Goal: Information Seeking & Learning: Compare options

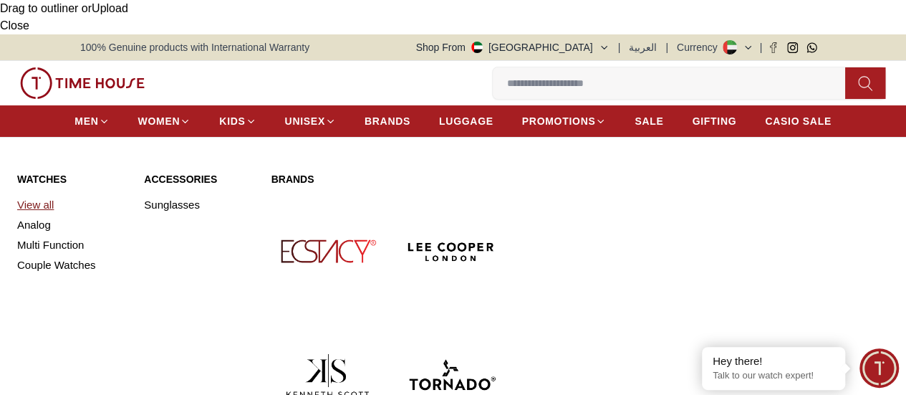
click at [39, 195] on link "View all" at bounding box center [72, 205] width 110 height 20
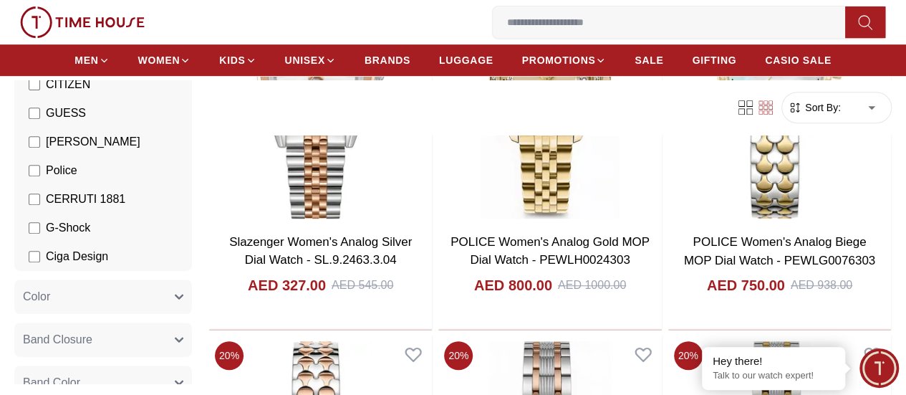
scroll to position [344, 0]
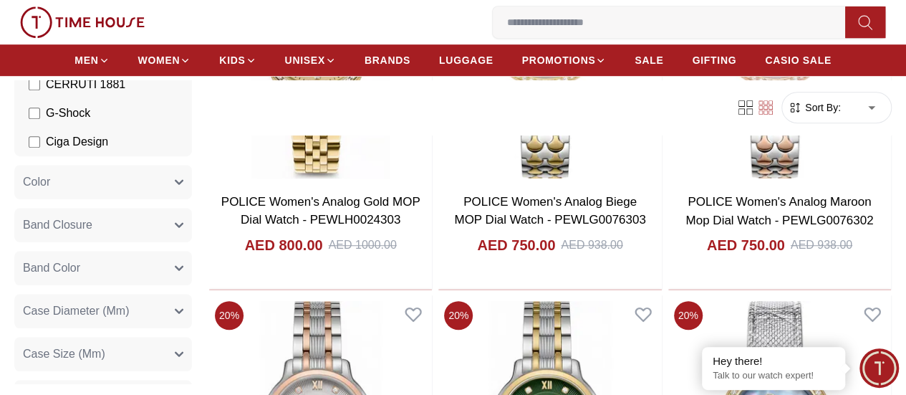
scroll to position [496, 0]
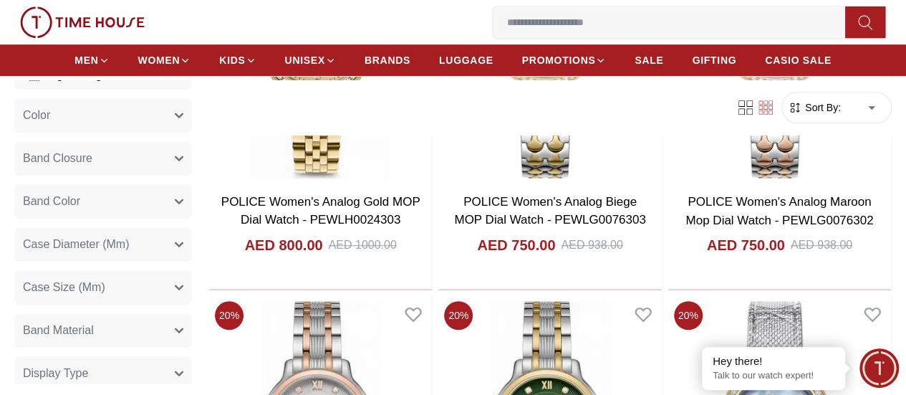
click at [183, 201] on icon "button" at bounding box center [178, 202] width 7 height 4
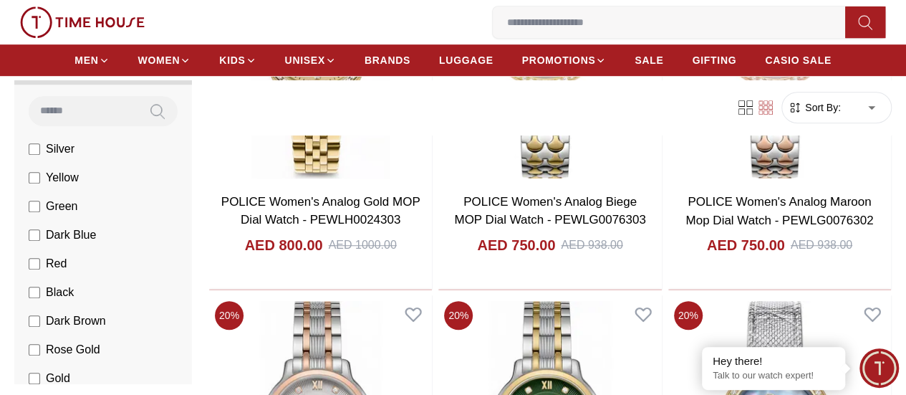
scroll to position [659, 0]
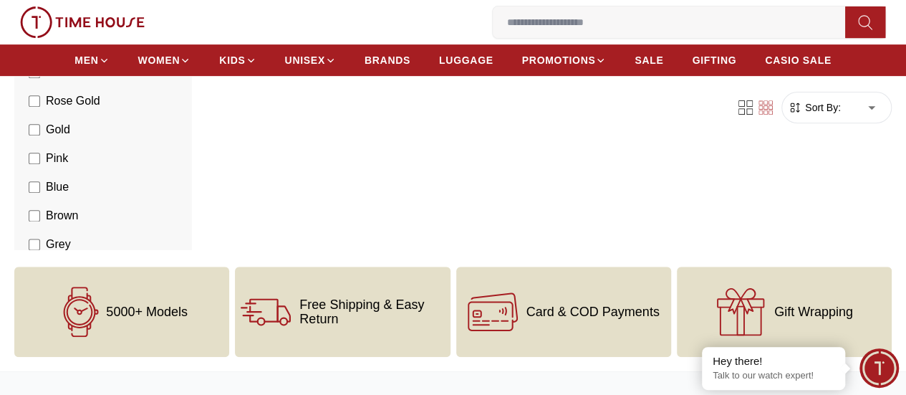
scroll to position [229, 0]
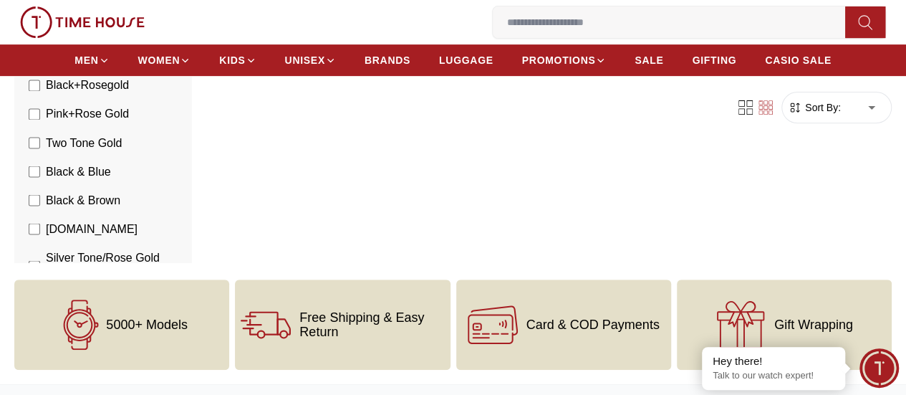
scroll to position [1203, 0]
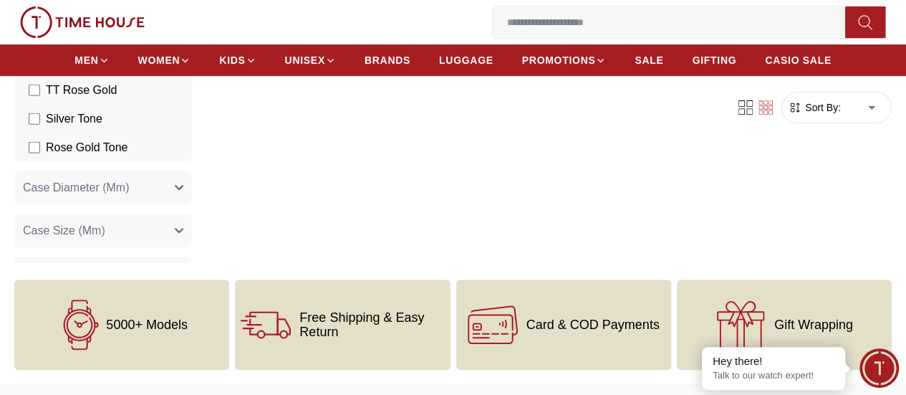
scroll to position [1709, 0]
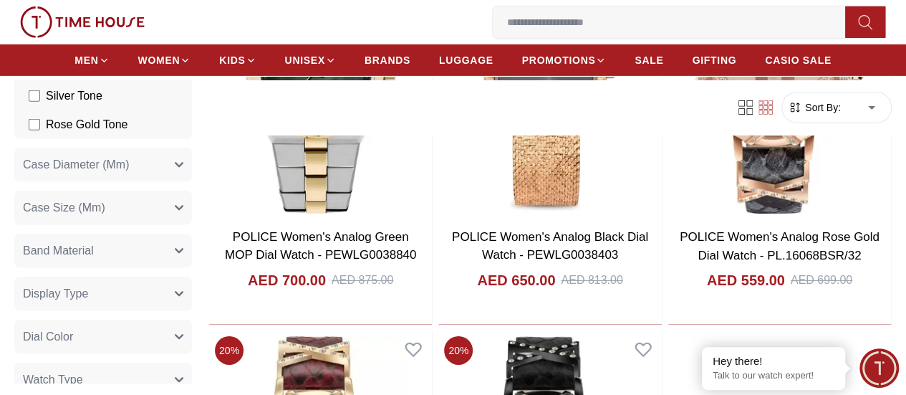
scroll to position [1852, 0]
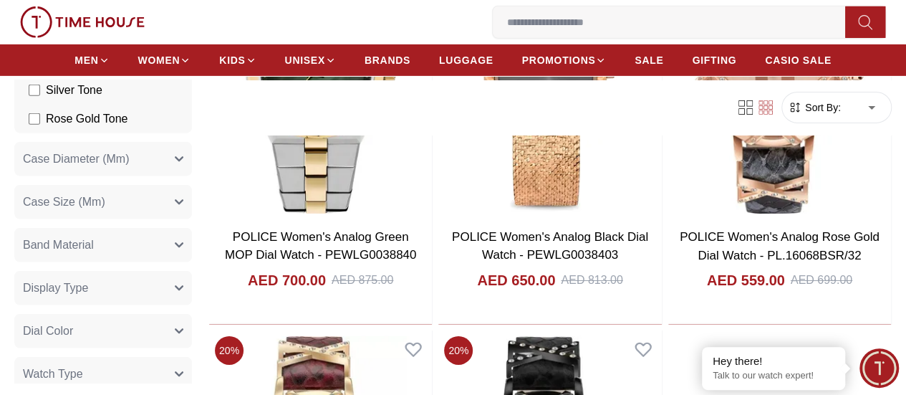
click at [192, 357] on button "Watch Type" at bounding box center [103, 374] width 178 height 34
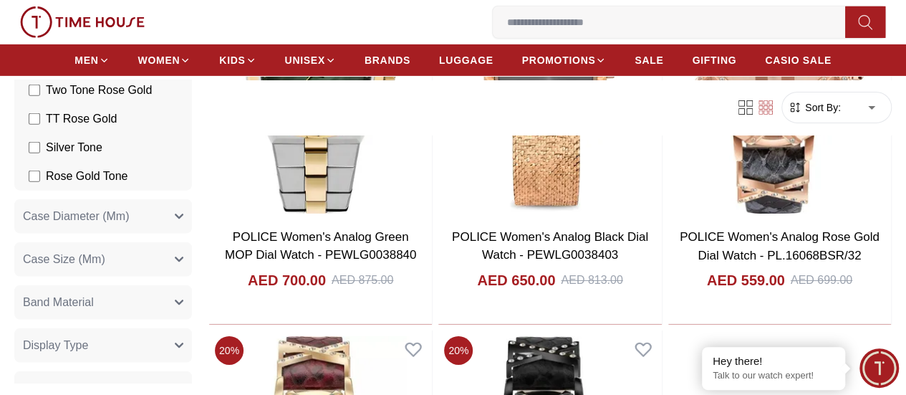
scroll to position [1790, 0]
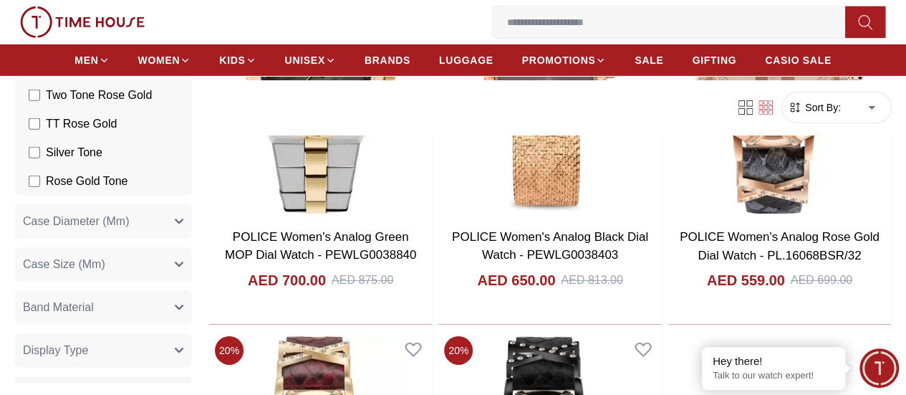
click at [183, 303] on icon "button" at bounding box center [179, 307] width 9 height 9
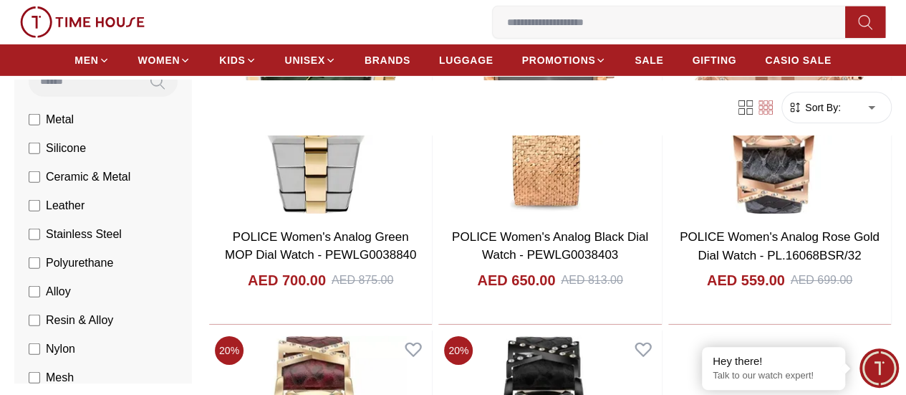
scroll to position [2059, 0]
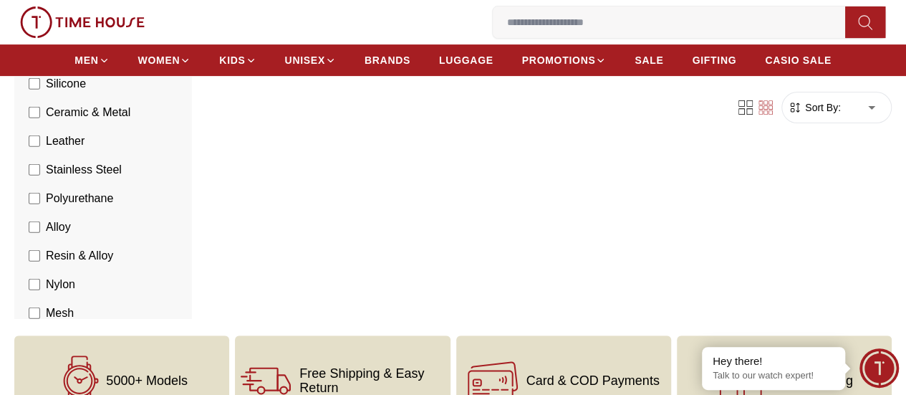
scroll to position [176, 0]
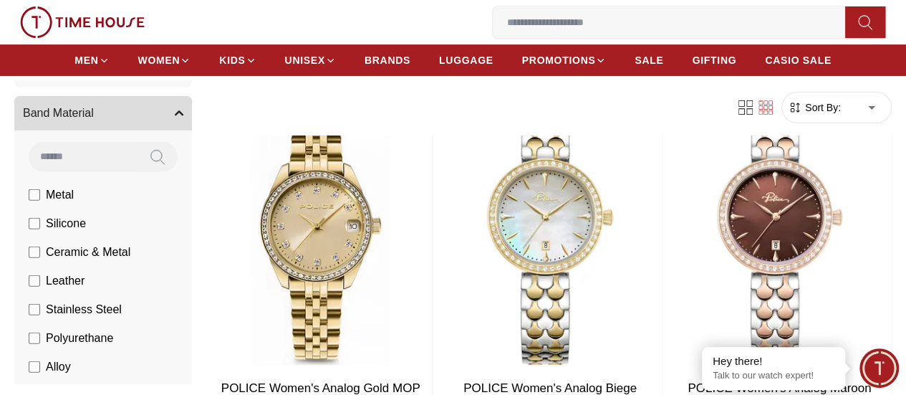
scroll to position [1979, 0]
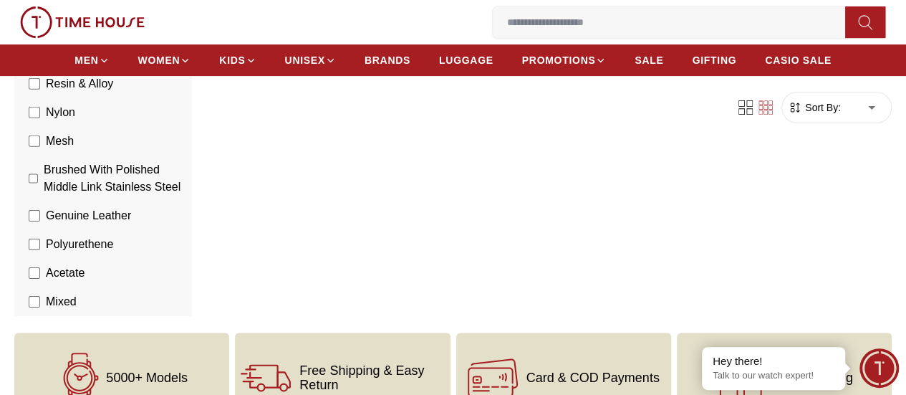
scroll to position [2228, 0]
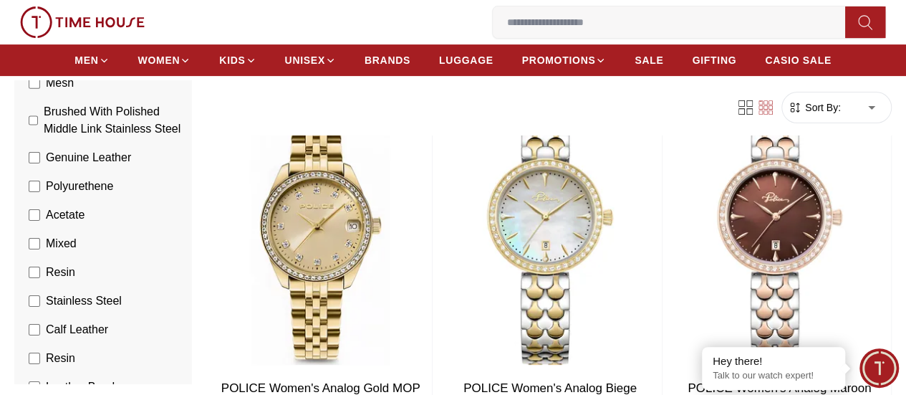
scroll to position [2358, 0]
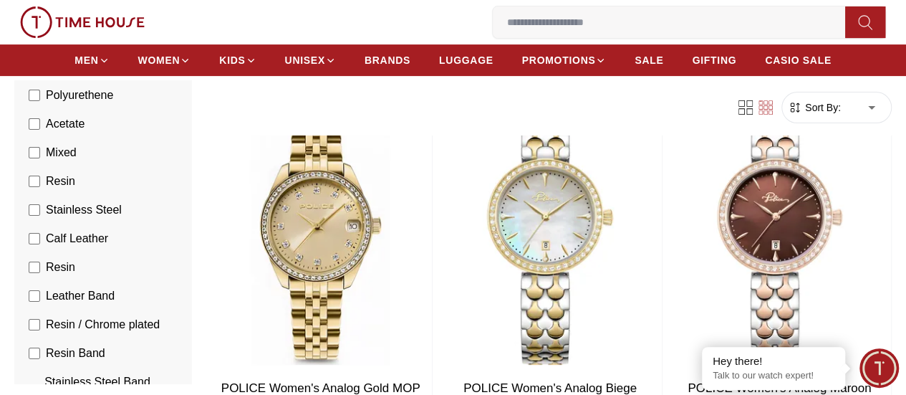
scroll to position [2466, 0]
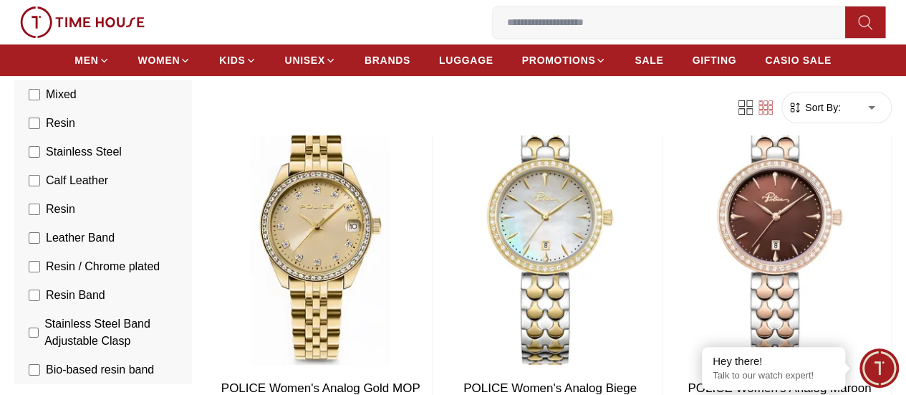
scroll to position [2506, 0]
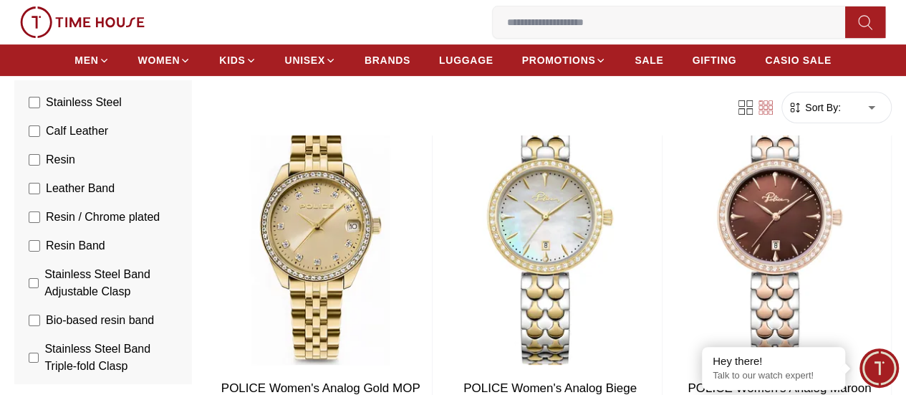
scroll to position [2560, 0]
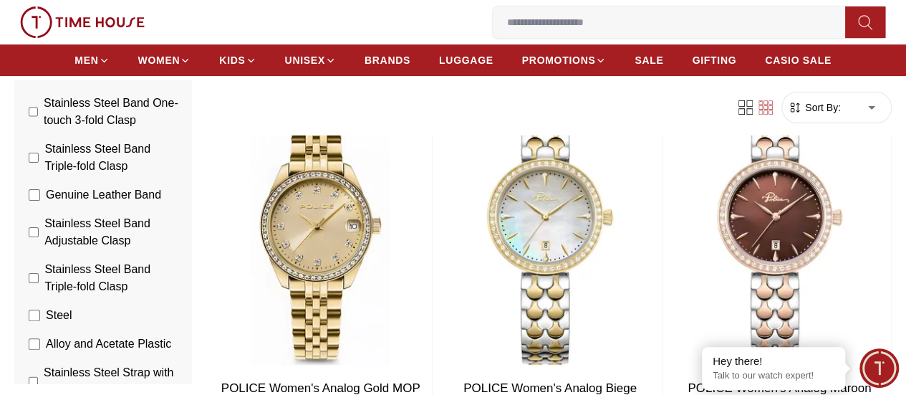
scroll to position [2851, 0]
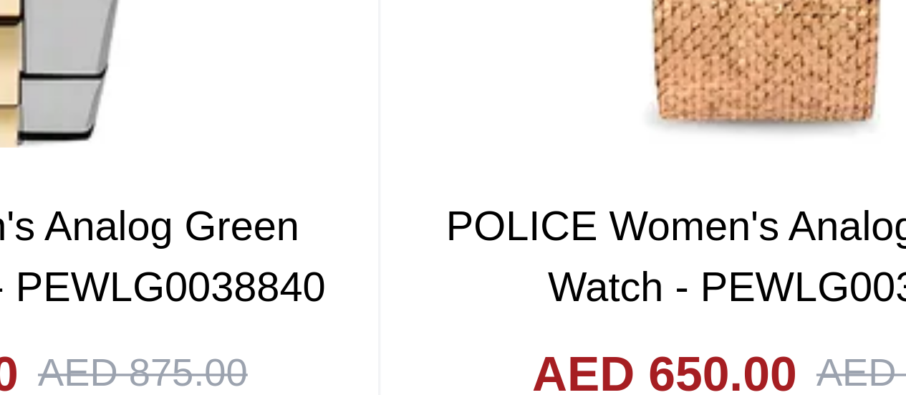
scroll to position [2304, 0]
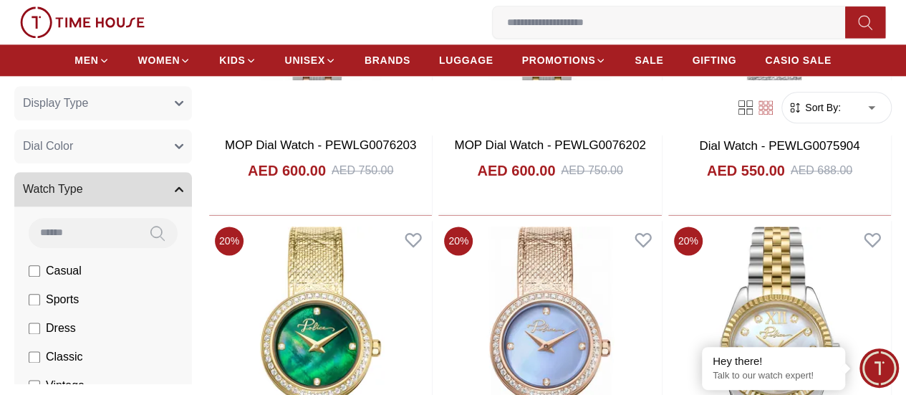
scroll to position [835, 0]
